Goal: Navigation & Orientation: Find specific page/section

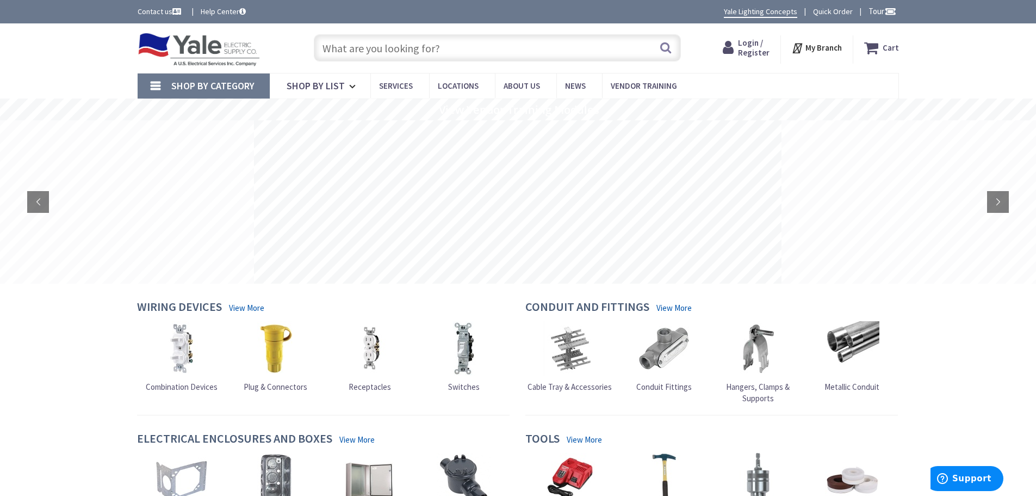
click at [819, 50] on strong "My Branch" at bounding box center [824, 47] width 36 height 10
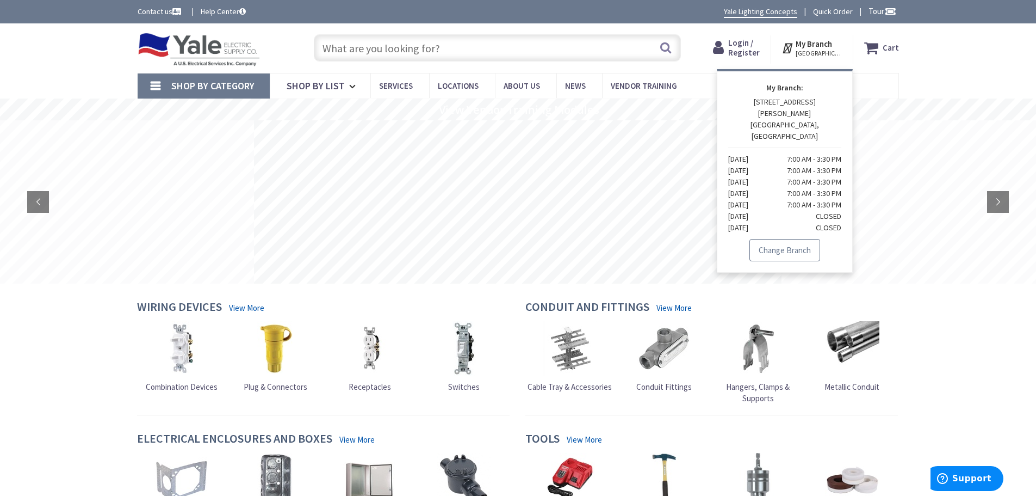
click at [799, 239] on link "Change Branch" at bounding box center [785, 250] width 71 height 23
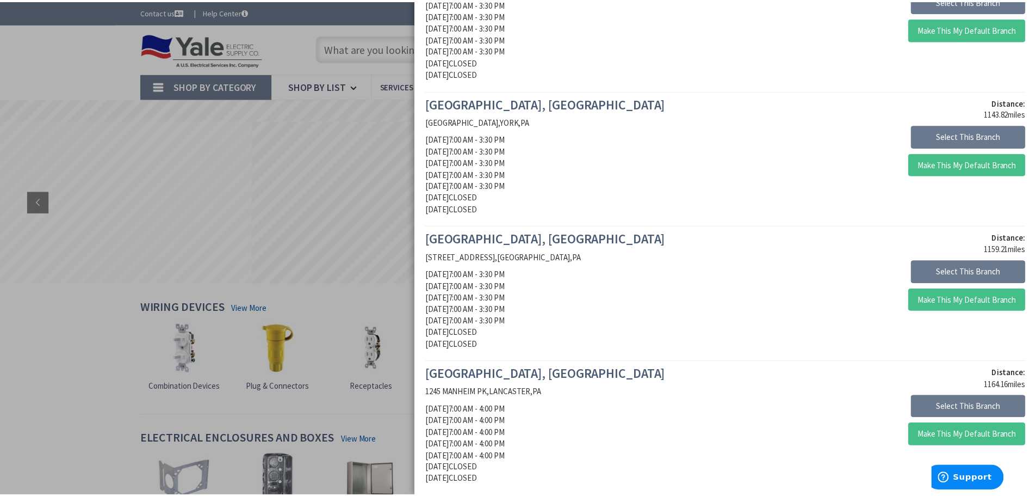
scroll to position [381, 0]
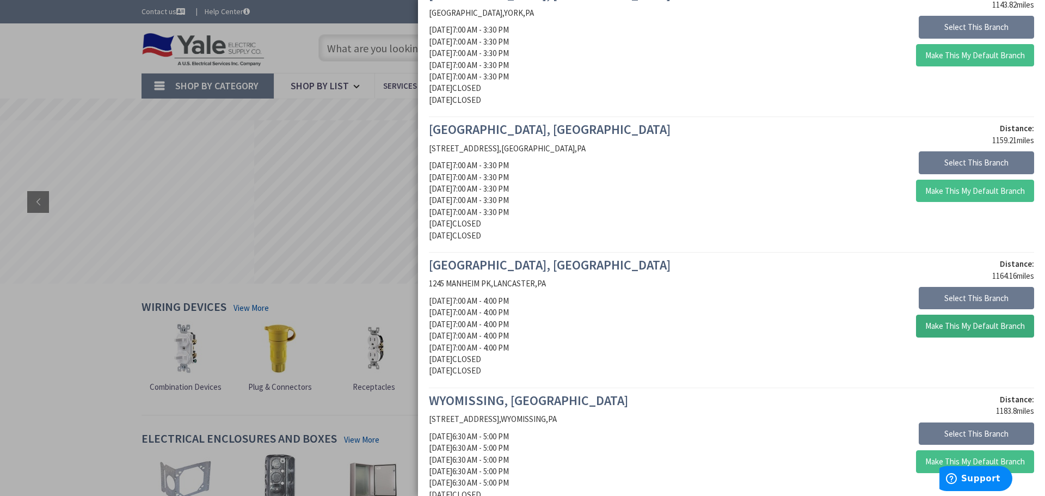
click at [954, 326] on button "Make This My Default Branch" at bounding box center [975, 325] width 118 height 23
